Goal: Task Accomplishment & Management: Use online tool/utility

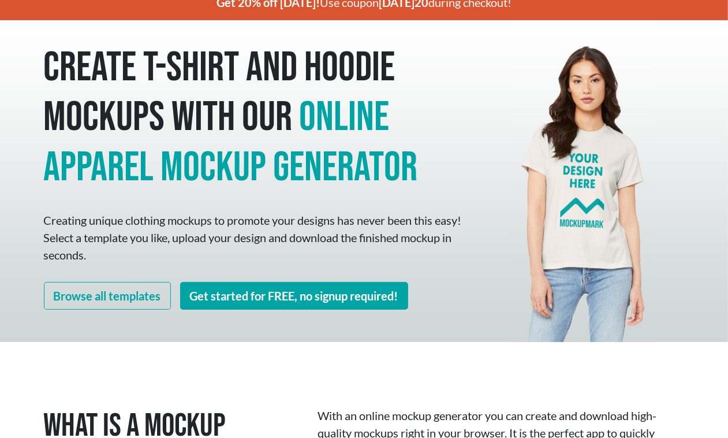
scroll to position [72, 0]
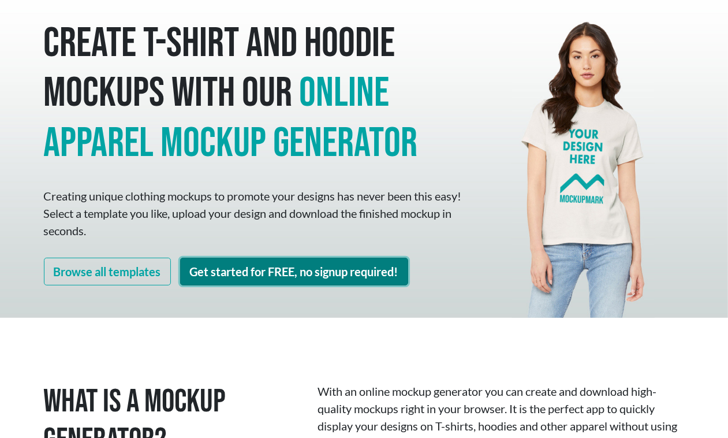
click at [280, 269] on link "Get started for FREE, no signup required!" at bounding box center [294, 272] width 228 height 28
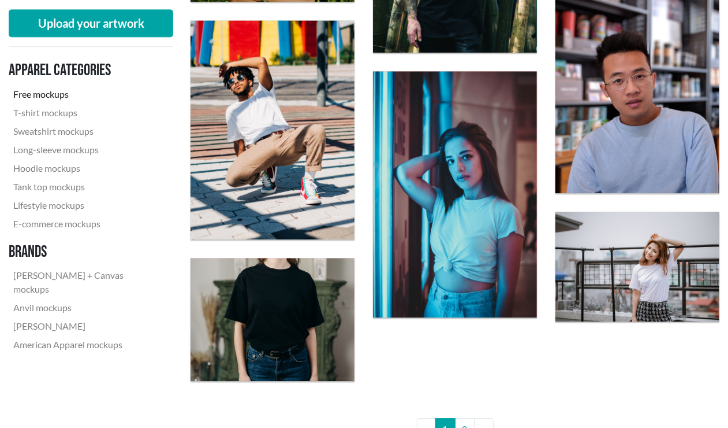
scroll to position [1878, 0]
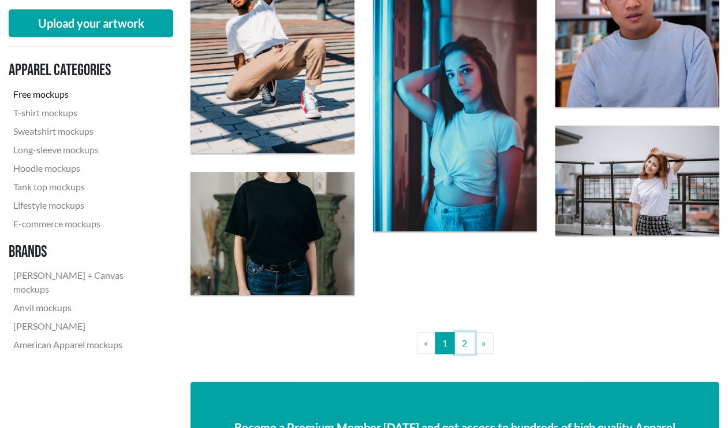
click at [458, 342] on link "2" at bounding box center [465, 343] width 20 height 22
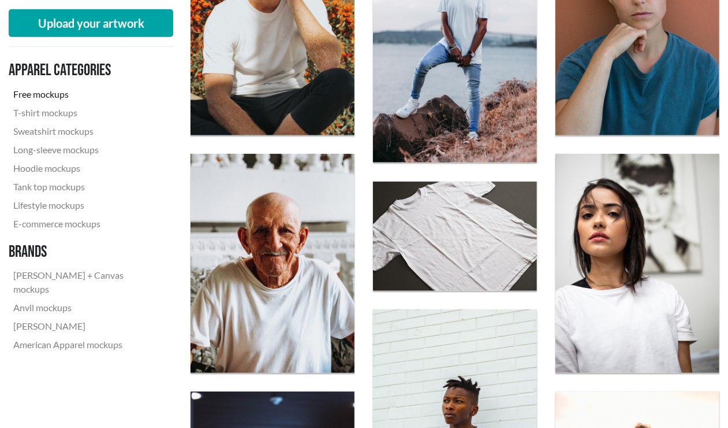
scroll to position [506, 0]
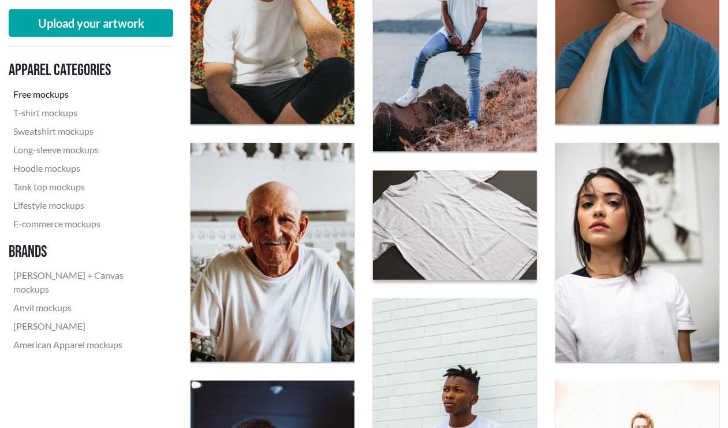
click at [426, 243] on img at bounding box center [455, 225] width 180 height 120
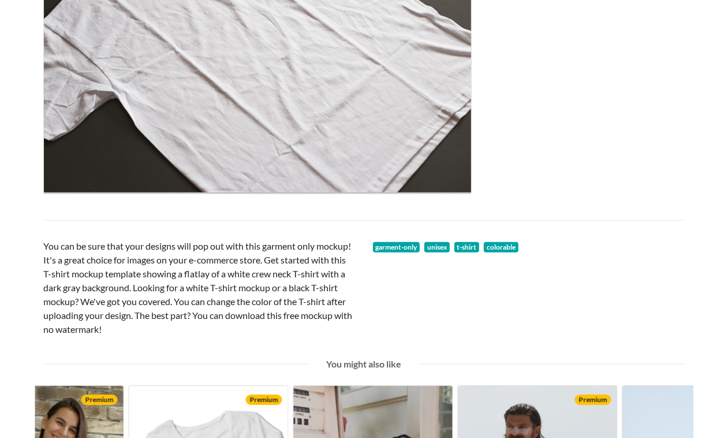
scroll to position [72, 0]
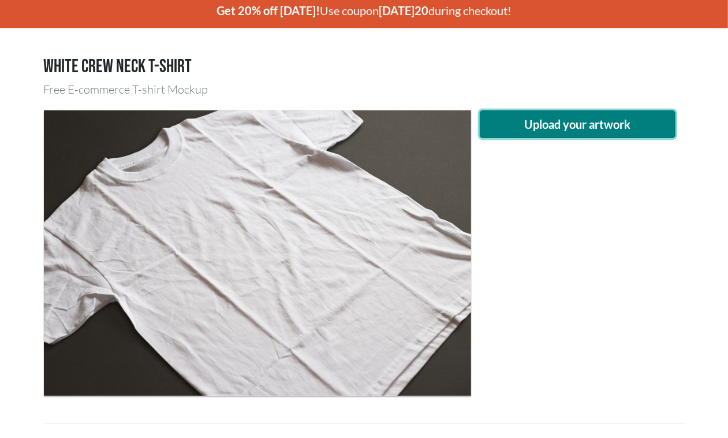
click at [530, 124] on button "Upload your artwork" at bounding box center [578, 124] width 196 height 28
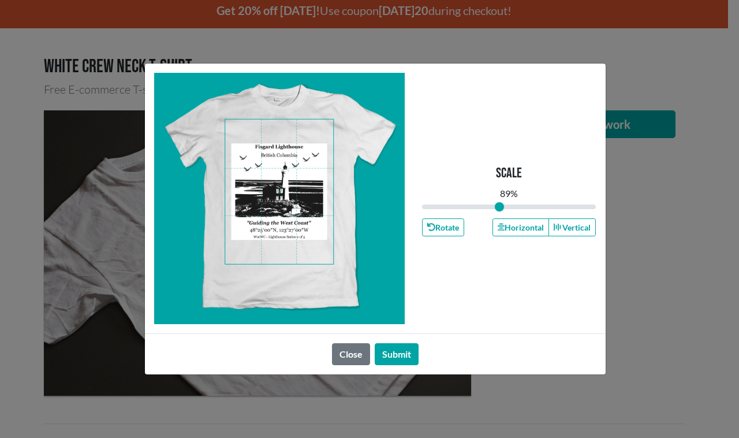
drag, startPoint x: 507, startPoint y: 203, endPoint x: 500, endPoint y: 203, distance: 6.9
type input "0.89"
click at [500, 203] on input "range" at bounding box center [509, 206] width 174 height 13
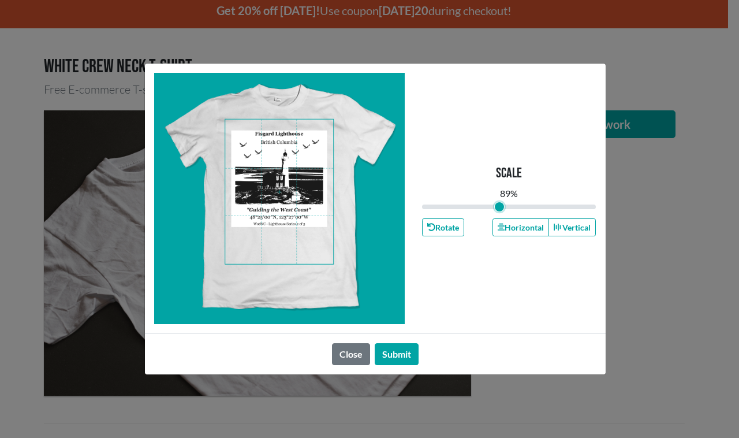
click at [302, 200] on span at bounding box center [279, 192] width 108 height 144
click at [400, 351] on button "Submit" at bounding box center [397, 354] width 44 height 22
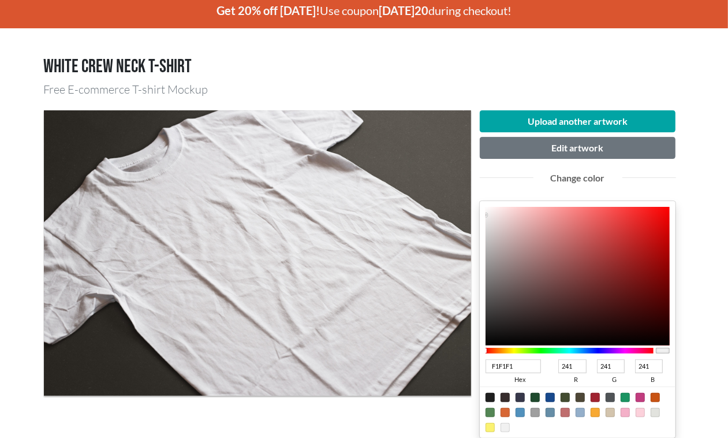
type input "BB8181"
type input "187"
type input "129"
click at [544, 244] on div at bounding box center [578, 276] width 185 height 139
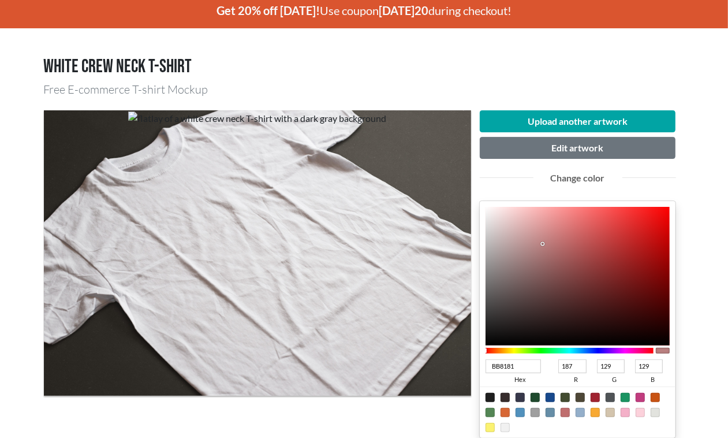
click at [567, 179] on div "Change color" at bounding box center [578, 178] width 72 height 14
click at [592, 394] on div at bounding box center [595, 397] width 9 height 9
type input "A02331"
type input "160"
type input "35"
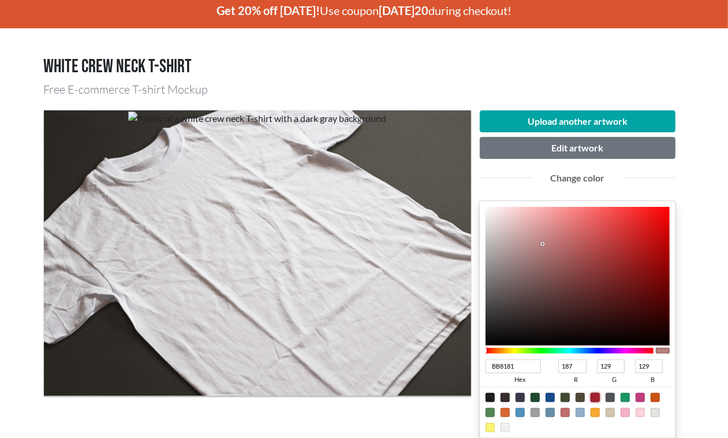
type input "49"
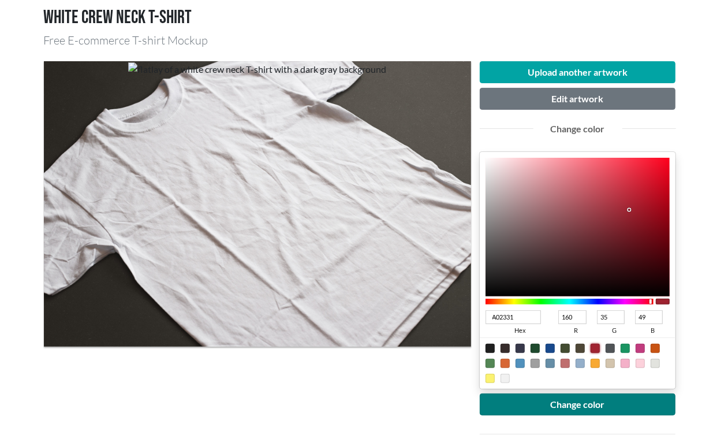
scroll to position [144, 0]
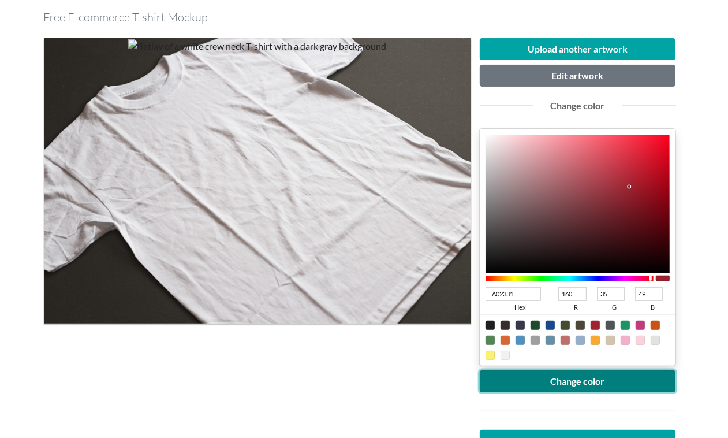
click at [598, 376] on button "Change color" at bounding box center [578, 381] width 196 height 22
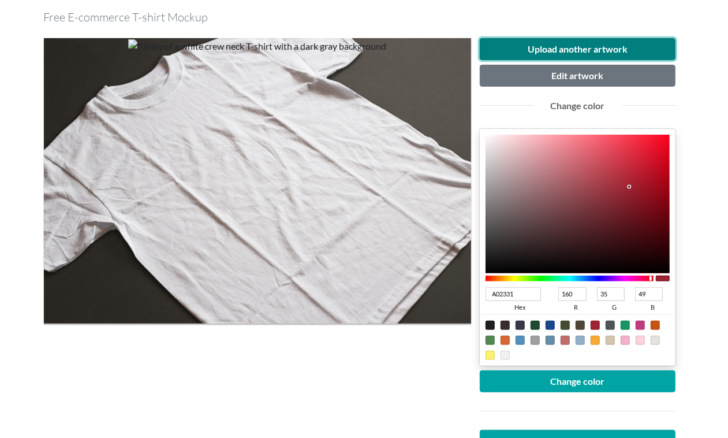
click at [527, 50] on button "Upload another artwork" at bounding box center [578, 49] width 196 height 22
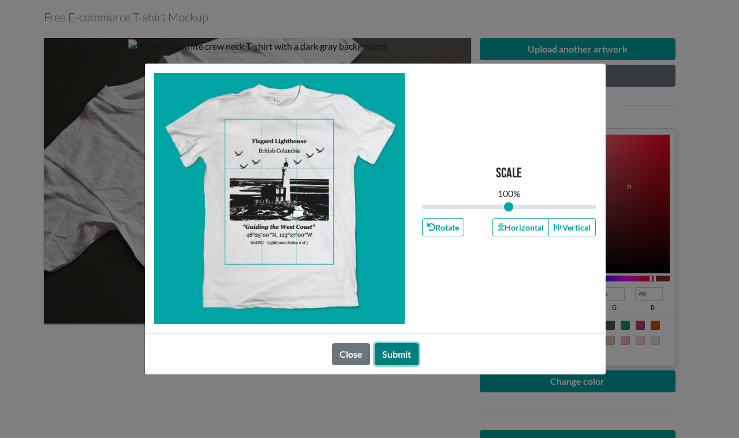
click at [386, 356] on button "Submit" at bounding box center [397, 354] width 44 height 22
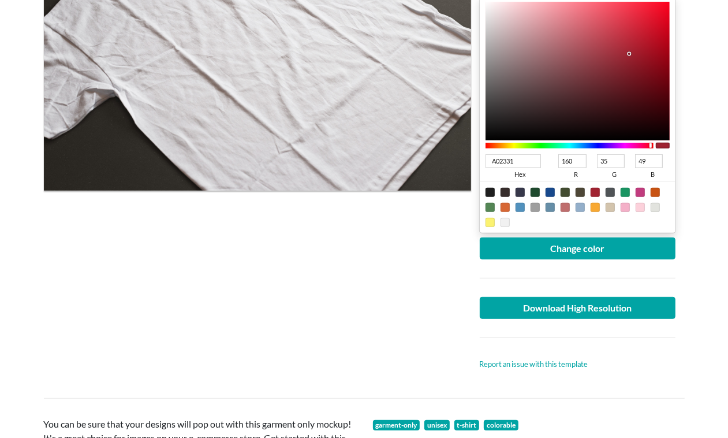
scroll to position [289, 0]
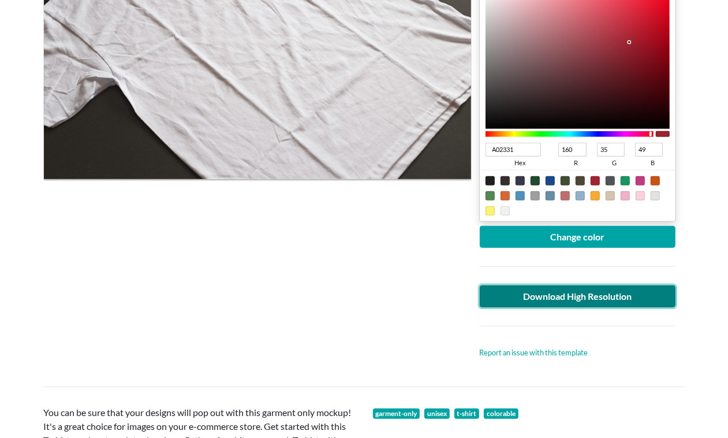
click at [566, 296] on link "Download High Resolution" at bounding box center [578, 296] width 196 height 22
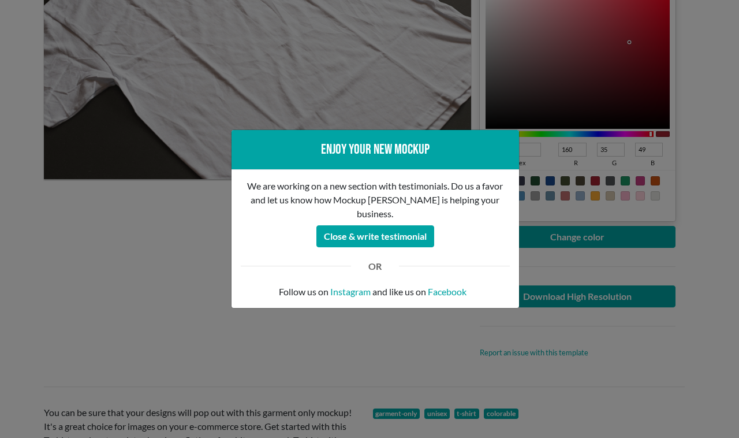
click at [143, 234] on div "Enjoy your new mockup We are working on a new section with testimonials. Do us …" at bounding box center [369, 219] width 739 height 438
